Goal: Task Accomplishment & Management: Manage account settings

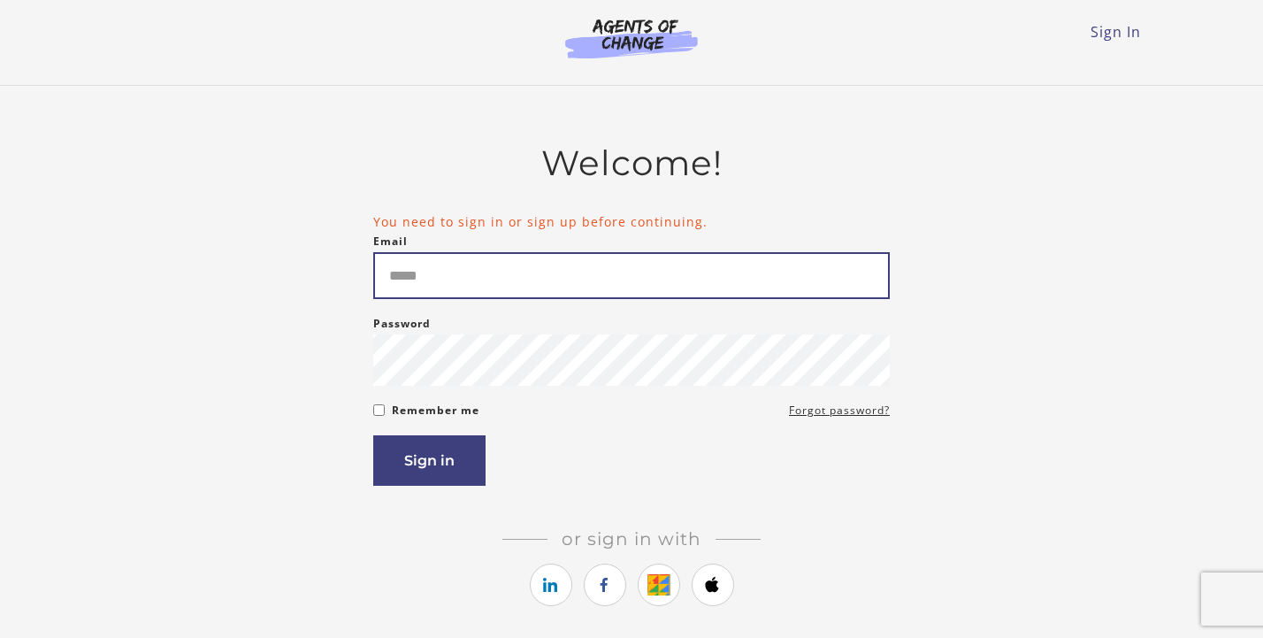
click at [598, 264] on input "Email" at bounding box center [631, 275] width 516 height 47
type input "**********"
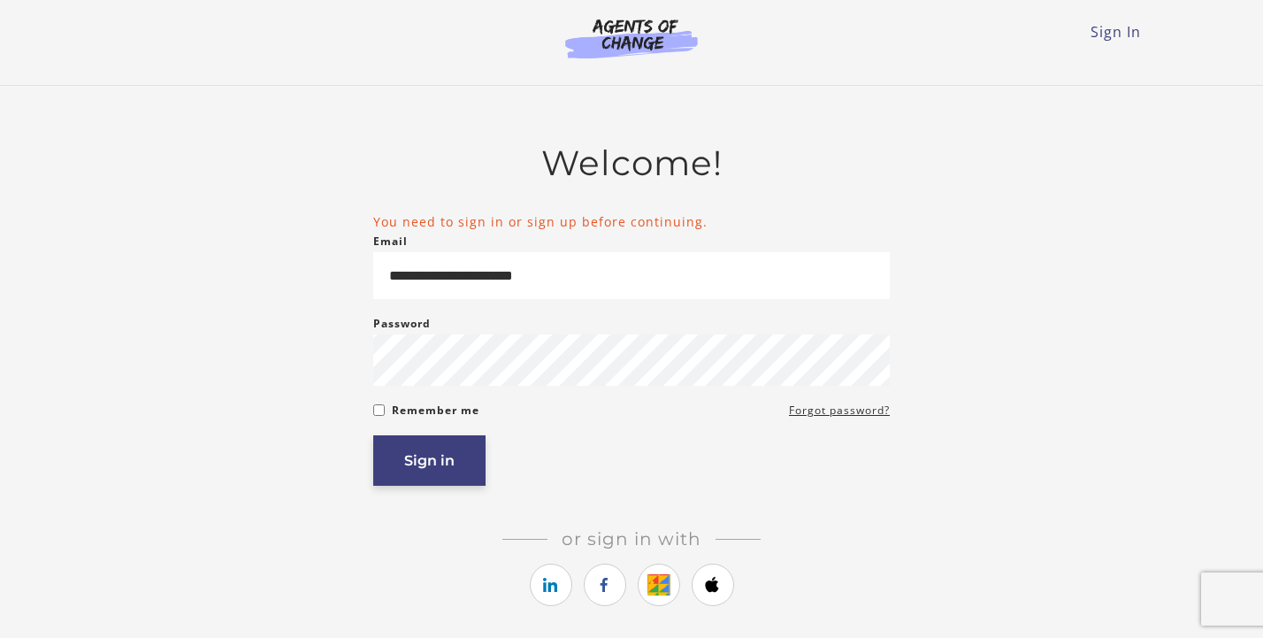
click at [403, 466] on button "Sign in" at bounding box center [429, 460] width 112 height 50
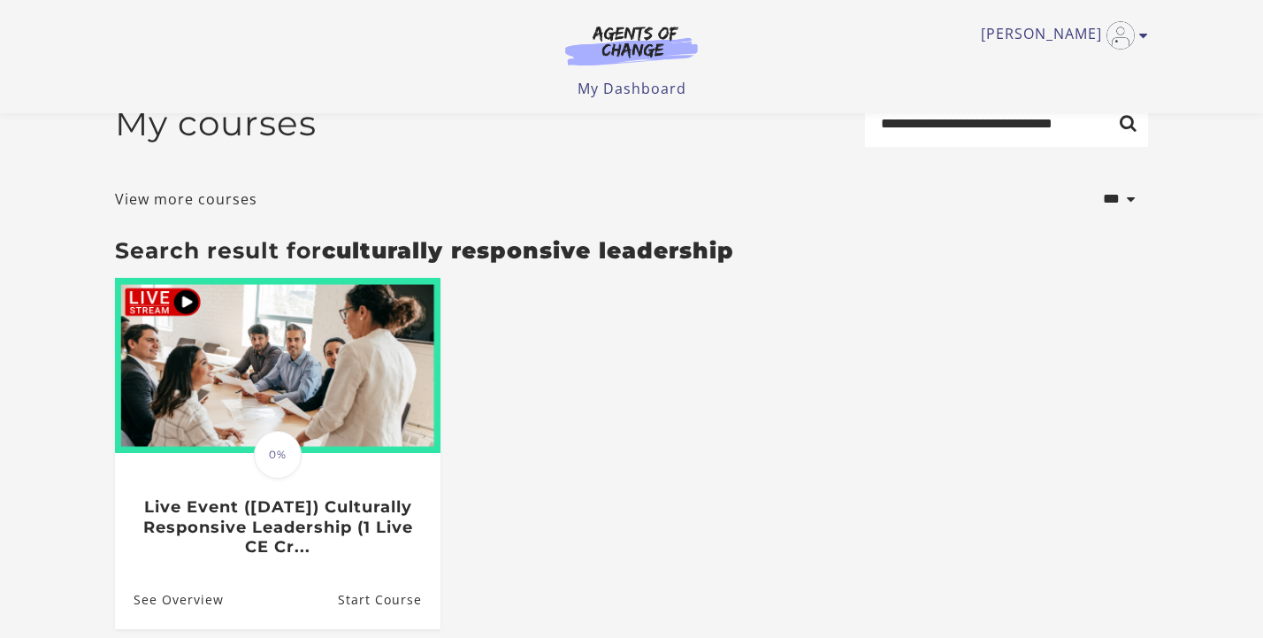
scroll to position [39, 0]
